Goal: Use online tool/utility: Utilize a website feature to perform a specific function

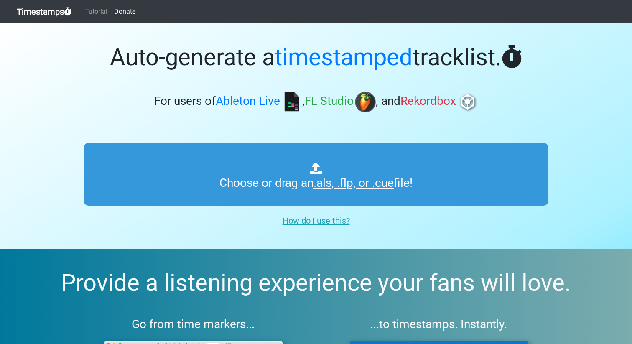
scroll to position [2, 0]
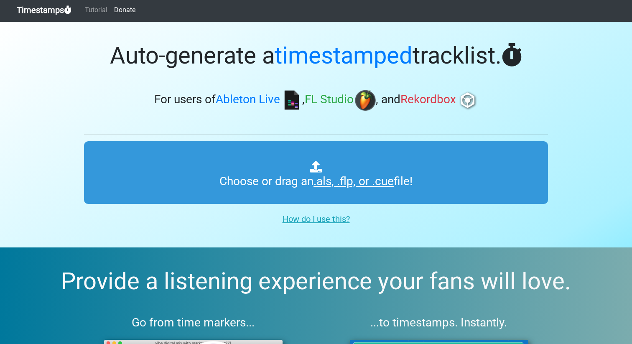
type input "C:\fakepath\RGC MIXcut1.als"
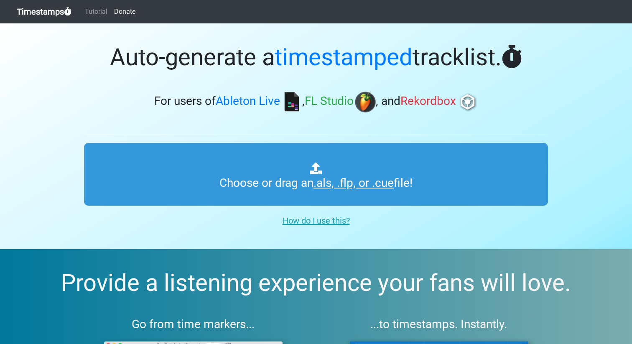
scroll to position [2, 0]
type input "C:\fakepath\RGC MIXcut1.als"
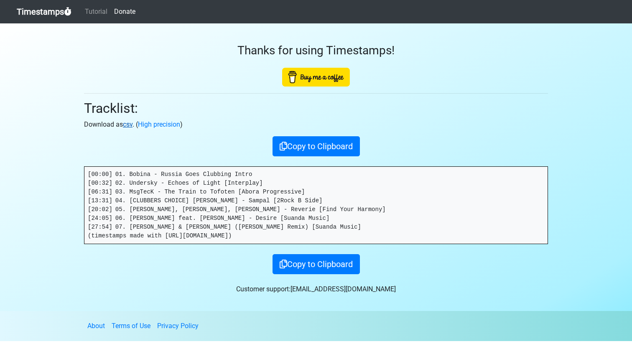
click at [131, 124] on link "csv" at bounding box center [128, 124] width 10 height 8
